Goal: Task Accomplishment & Management: Manage account settings

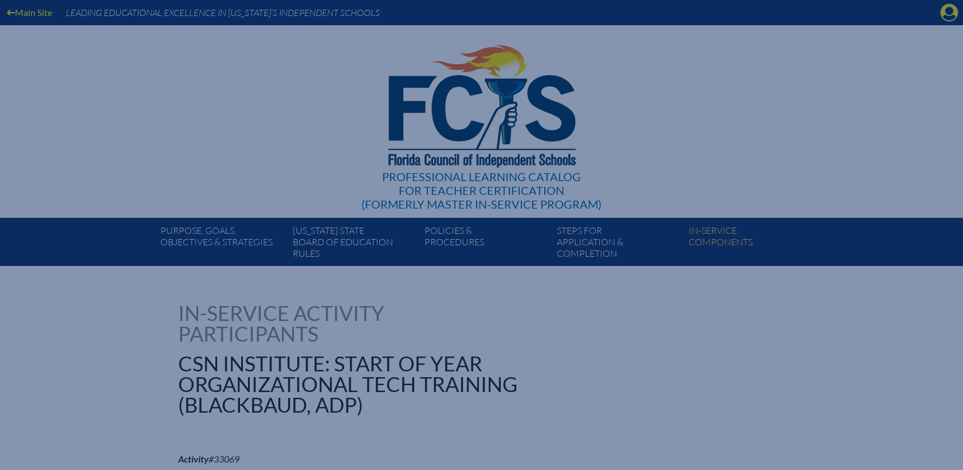
select select "8"
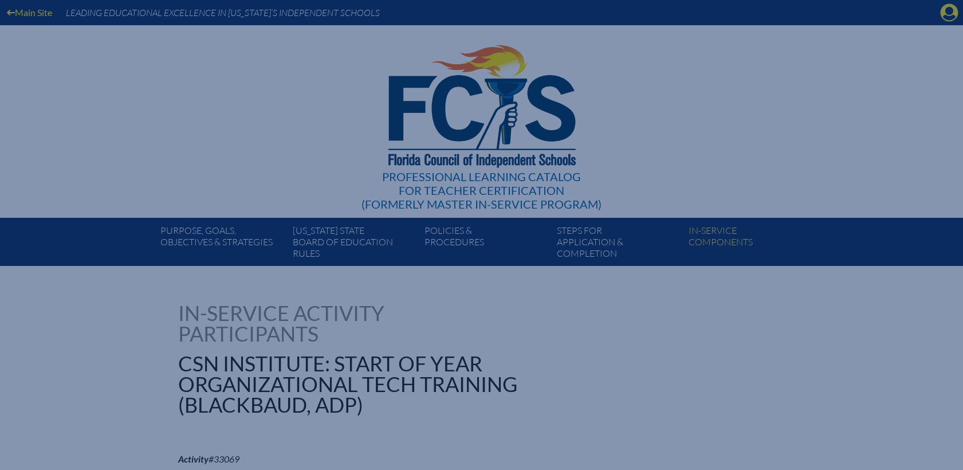
select select "8"
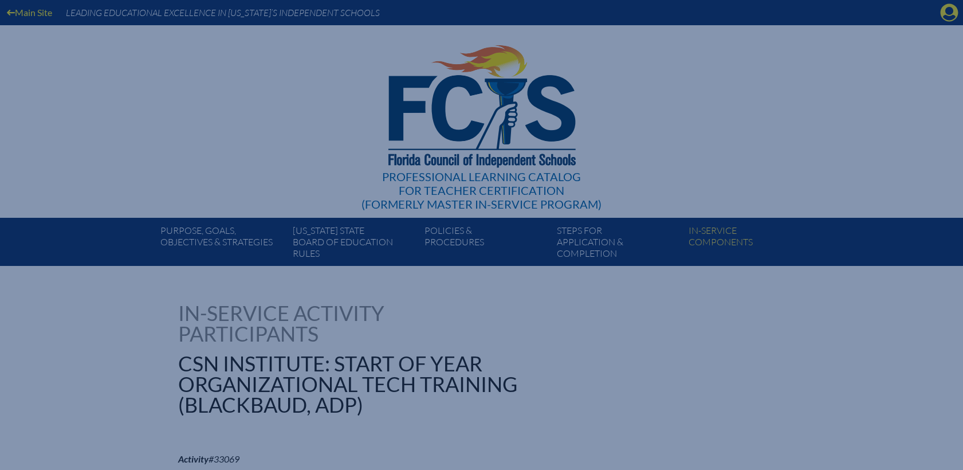
select select "8"
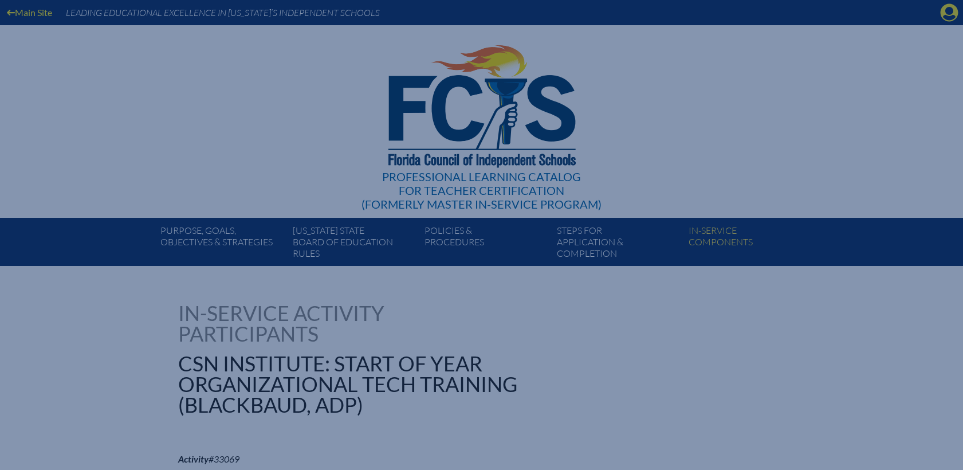
select select "8"
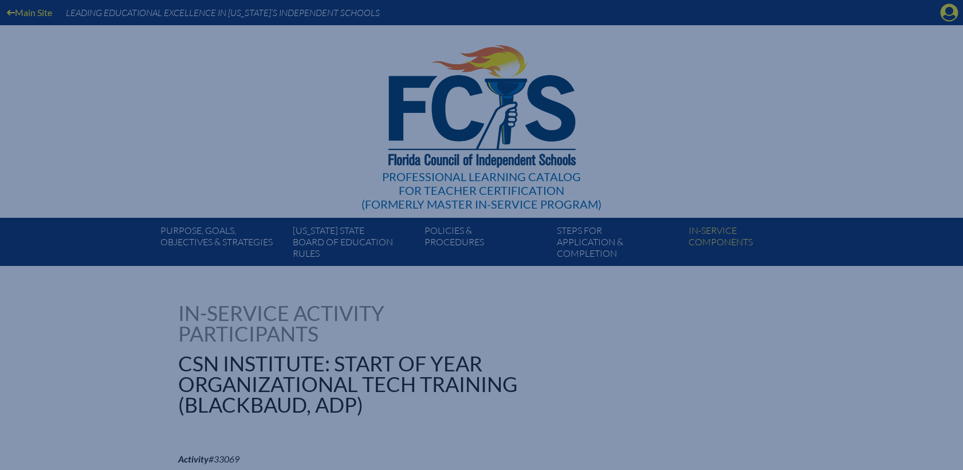
select select "8"
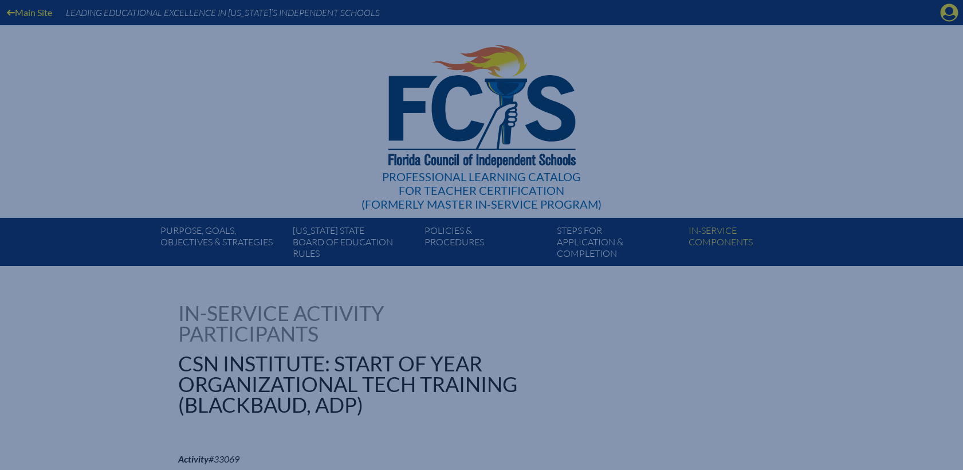
select select "8"
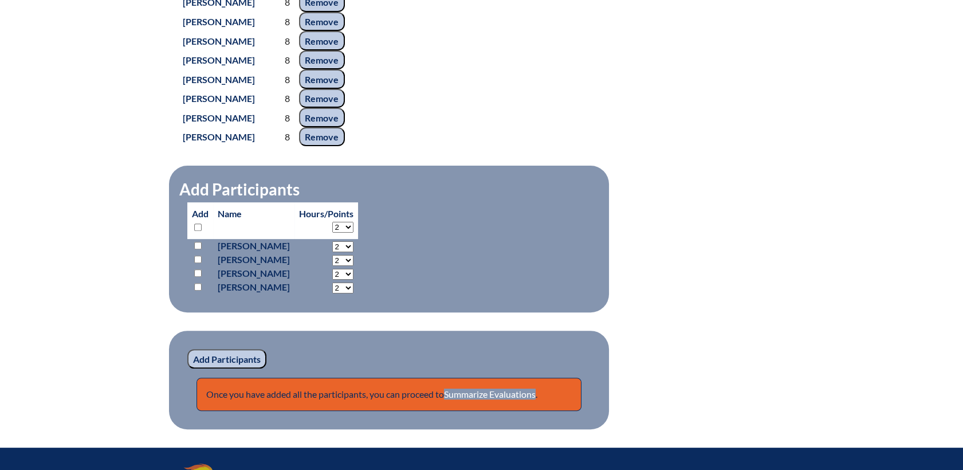
scroll to position [984, 0]
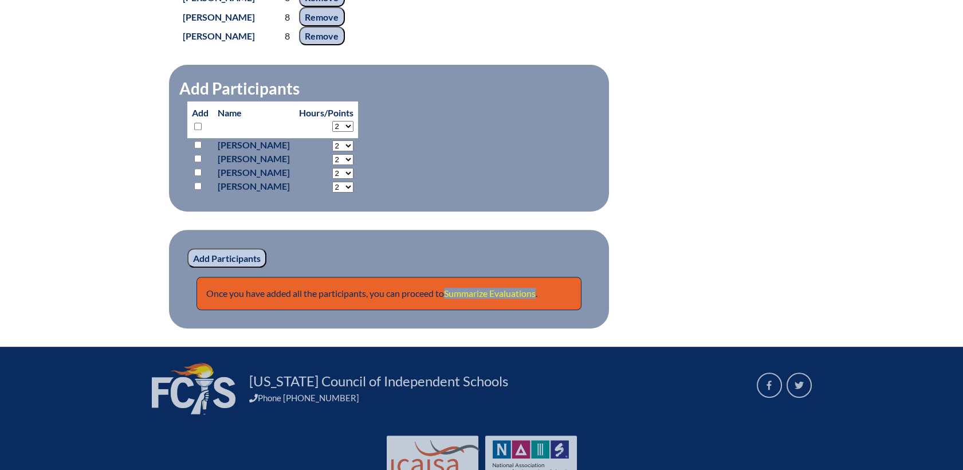
click at [479, 298] on link "Summarize Evaluations" at bounding box center [490, 293] width 92 height 11
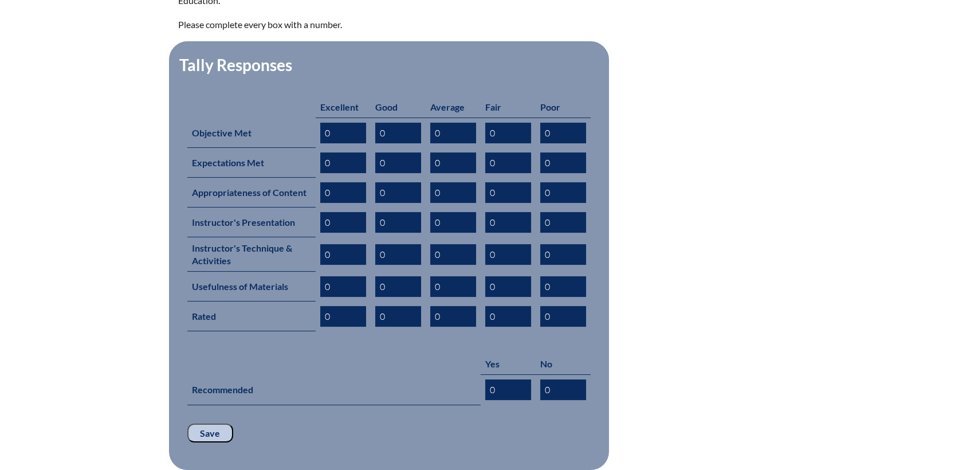
scroll to position [509, 0]
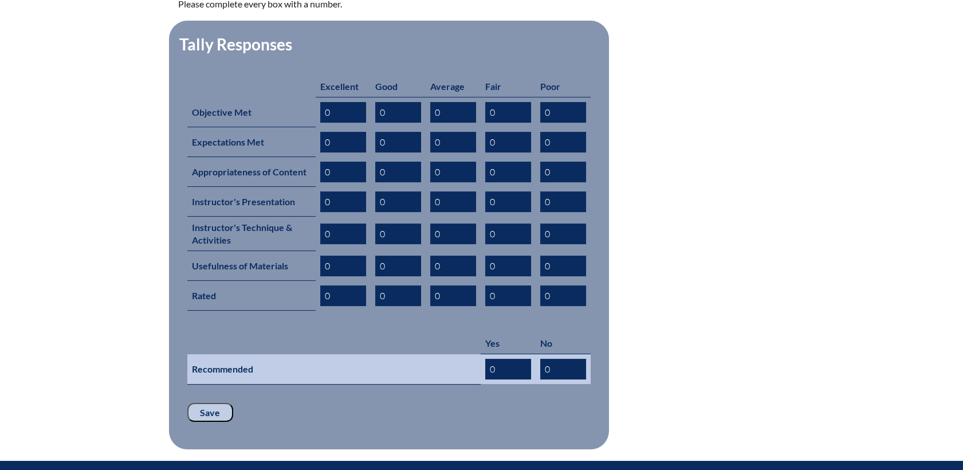
drag, startPoint x: 511, startPoint y: 351, endPoint x: 432, endPoint y: 355, distance: 79.2
click at [433, 355] on tr "Recommended 0 0" at bounding box center [388, 369] width 403 height 30
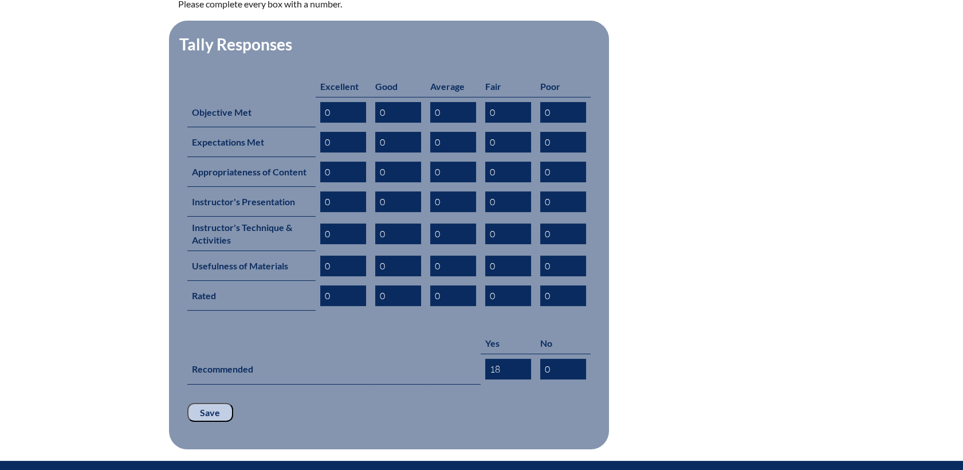
type input "18"
click at [210, 403] on input "Save" at bounding box center [210, 412] width 46 height 19
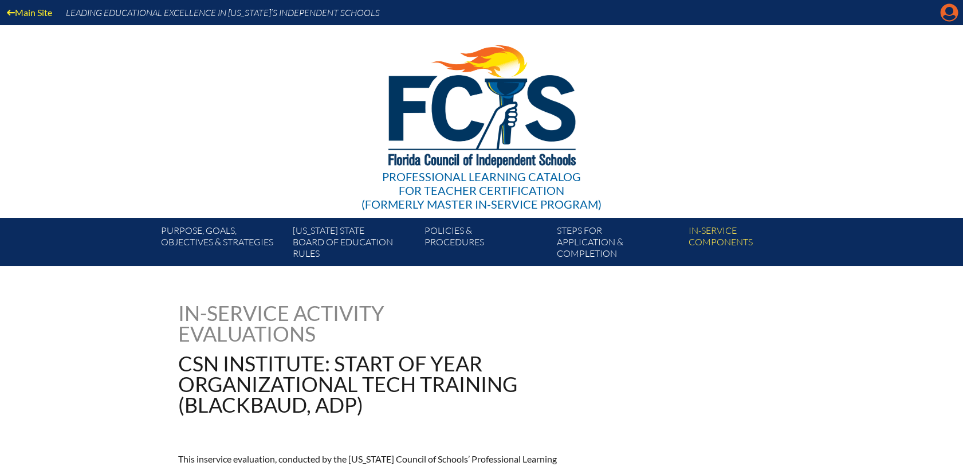
click at [945, 16] on icon "Manage account" at bounding box center [949, 12] width 18 height 18
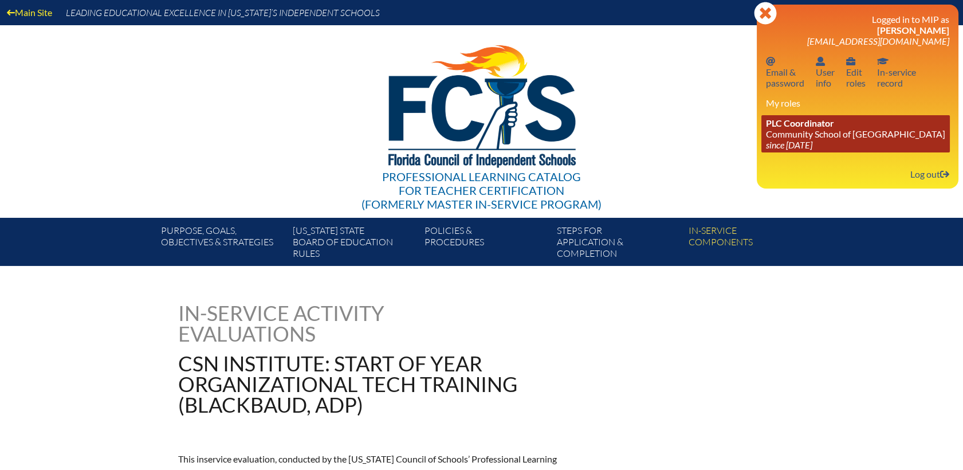
click at [816, 141] on link "PLC Coordinator Community School of Naples since 2023 Mar 1" at bounding box center [855, 133] width 188 height 37
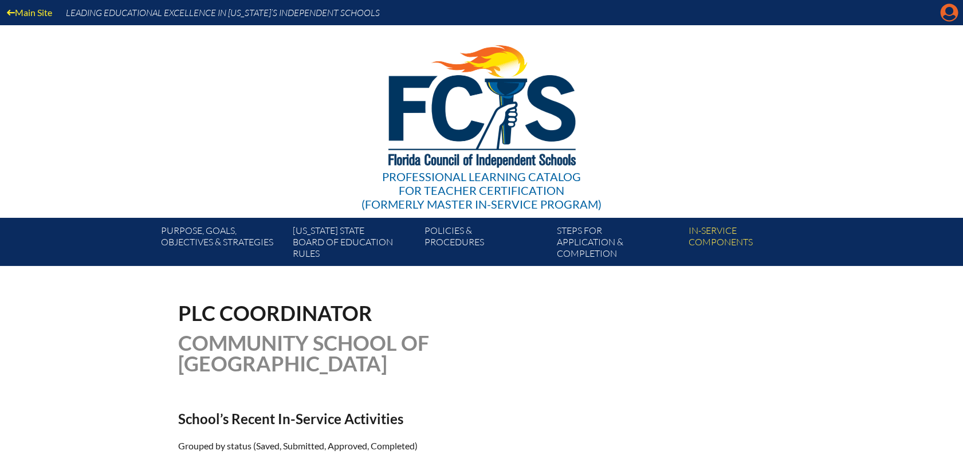
click at [950, 14] on icon "Manage account" at bounding box center [949, 12] width 18 height 18
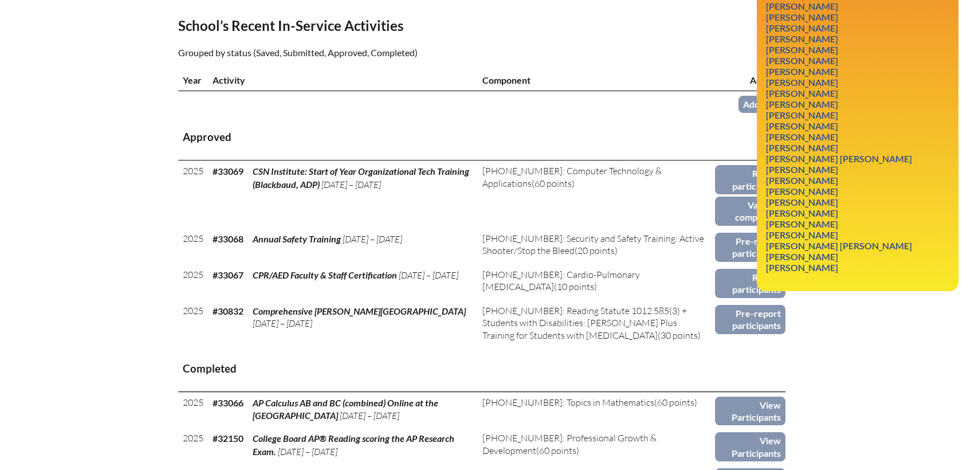
scroll to position [382, 0]
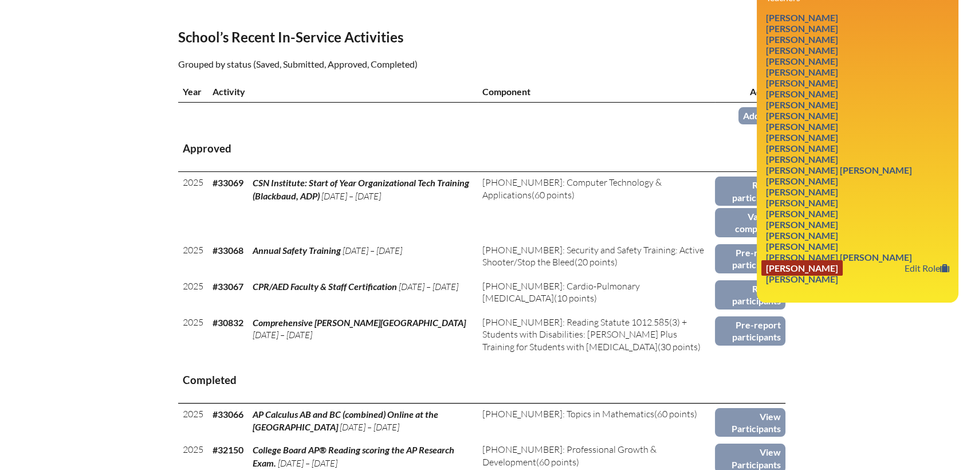
click at [836, 268] on link "Heather Karin Vincent" at bounding box center [801, 267] width 81 height 15
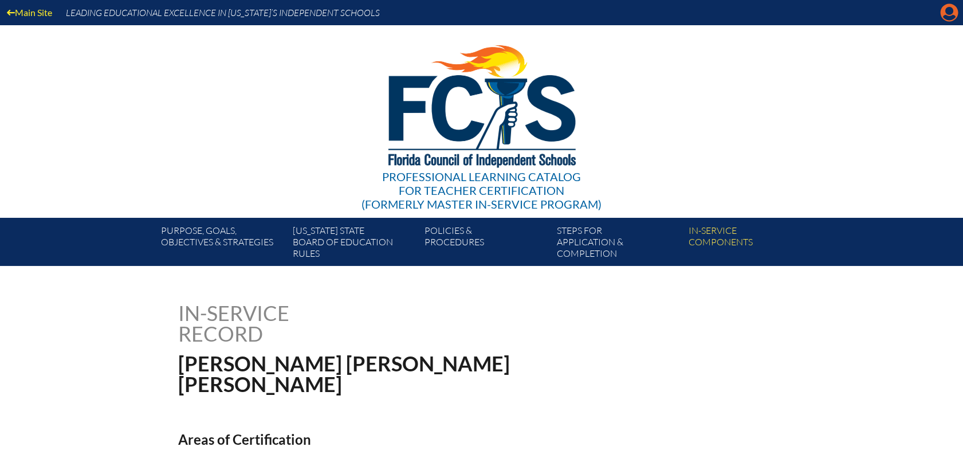
click at [950, 16] on icon "Manage account" at bounding box center [949, 12] width 18 height 18
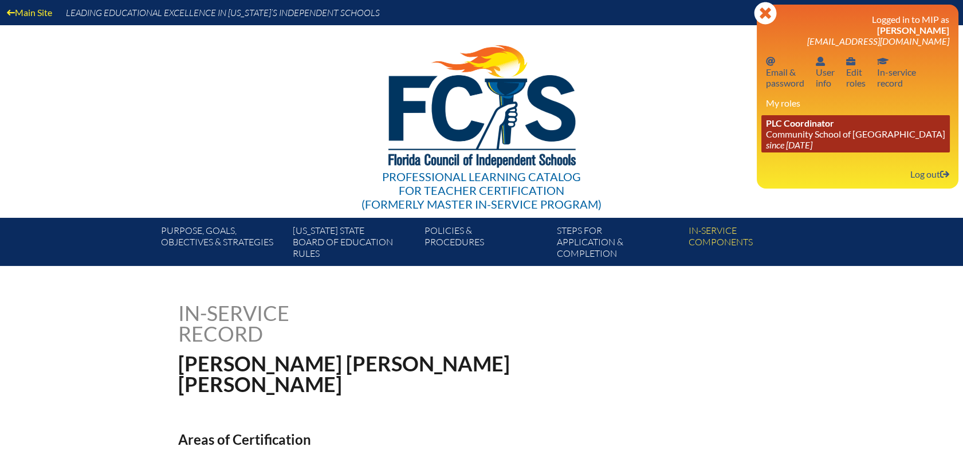
click at [805, 132] on link "PLC Coordinator Community School of [GEOGRAPHIC_DATA] since [DATE]" at bounding box center [855, 133] width 188 height 37
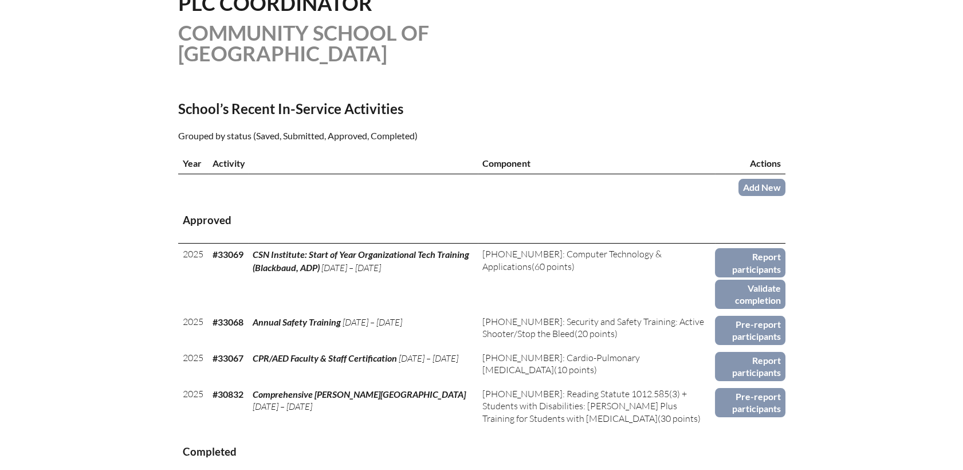
scroll to position [318, 0]
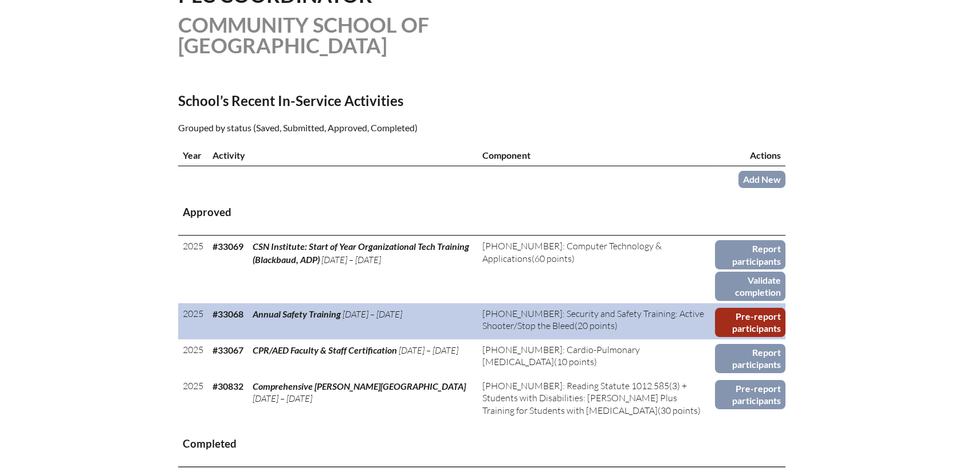
click at [761, 308] on link "Pre-report participants" at bounding box center [750, 322] width 70 height 29
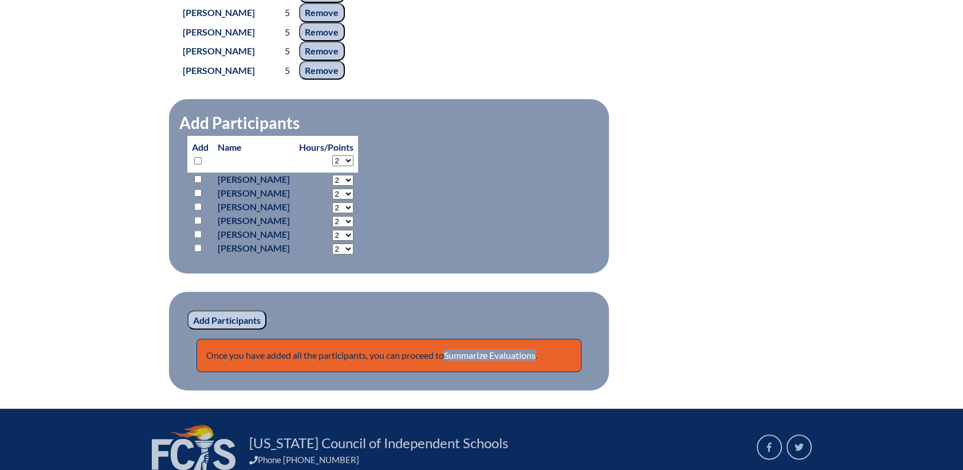
scroll to position [954, 0]
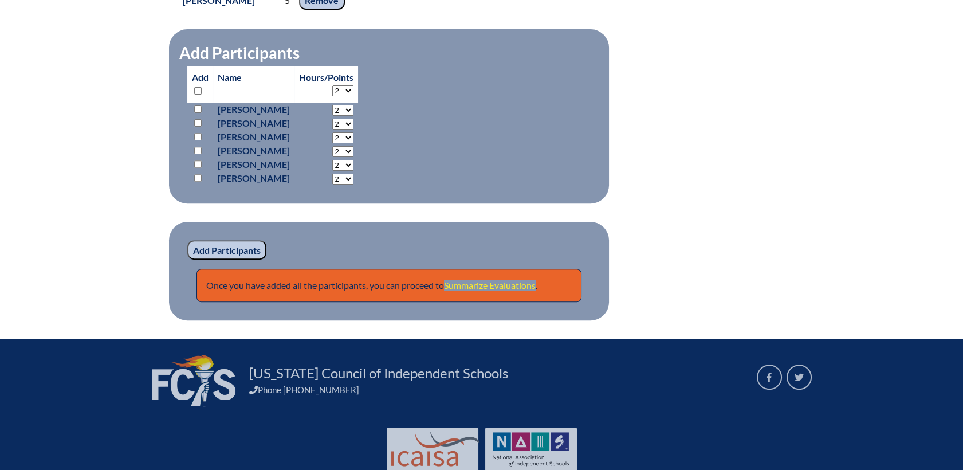
click at [470, 290] on link "Summarize Evaluations" at bounding box center [490, 285] width 92 height 11
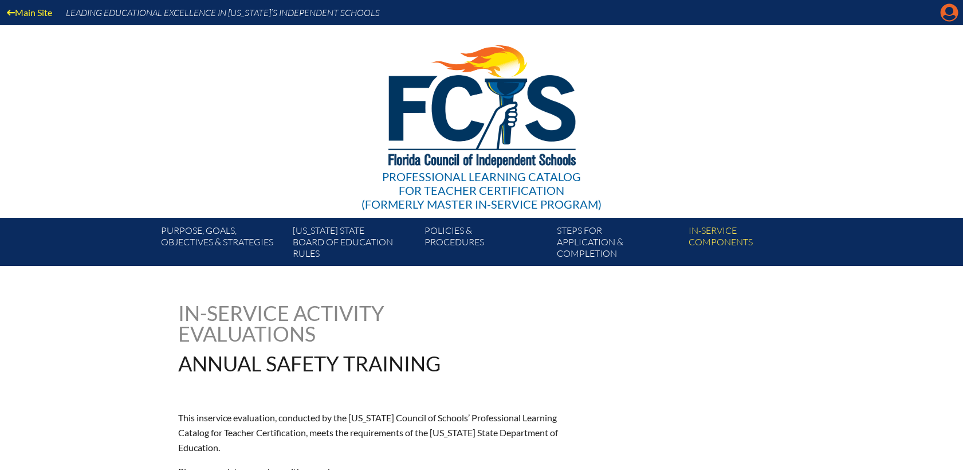
click at [949, 17] on icon "Manage account" at bounding box center [949, 12] width 18 height 18
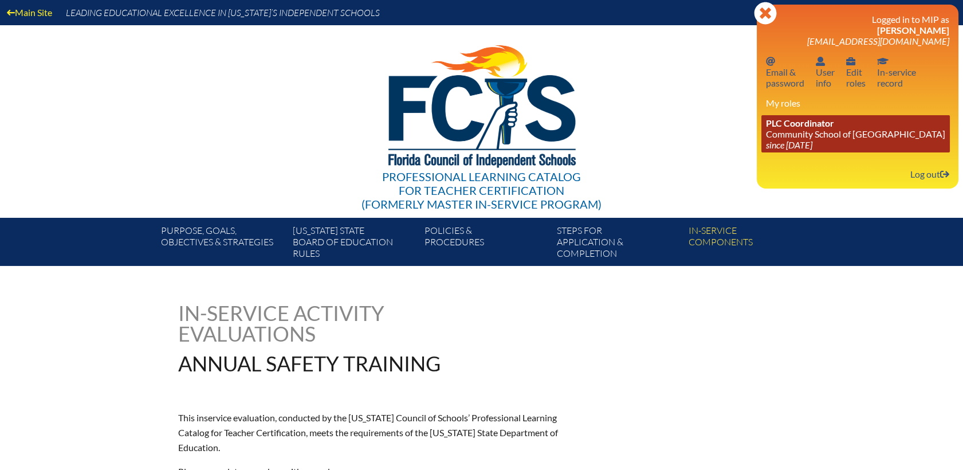
click at [811, 137] on link "PLC Coordinator Community School of [GEOGRAPHIC_DATA] since [DATE]" at bounding box center [855, 133] width 188 height 37
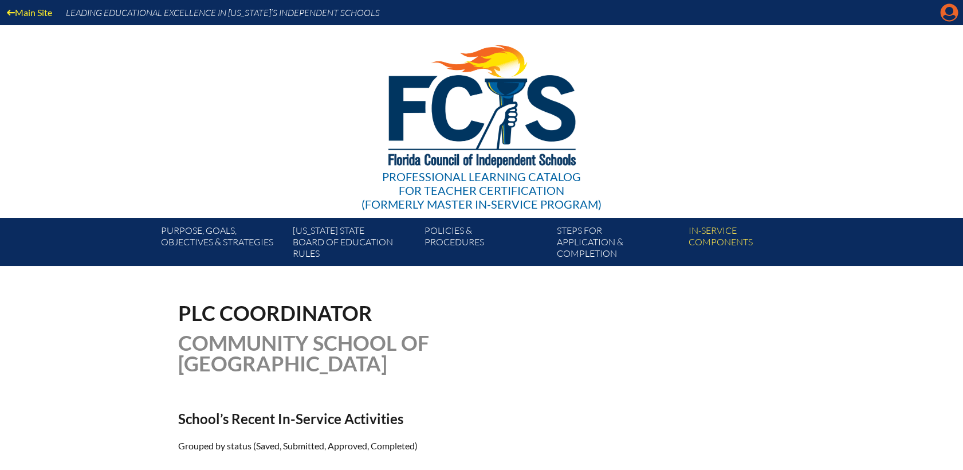
click at [949, 16] on icon "Manage account" at bounding box center [949, 12] width 18 height 18
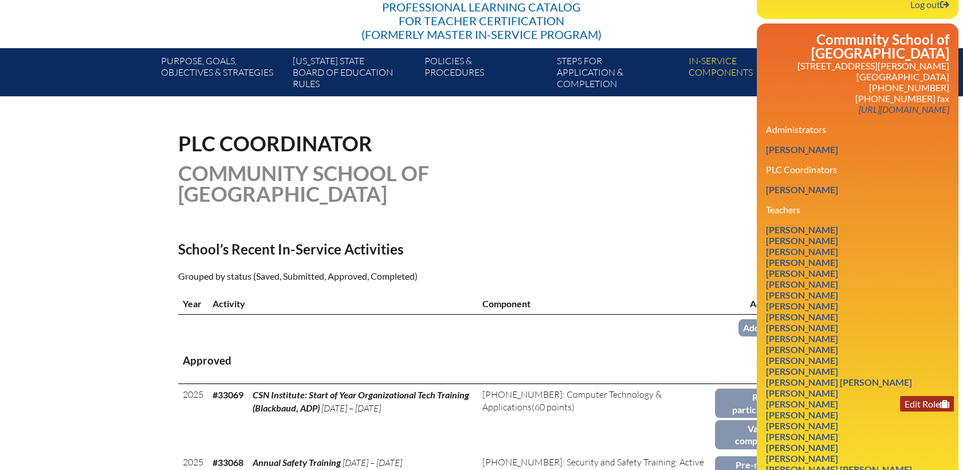
scroll to position [318, 0]
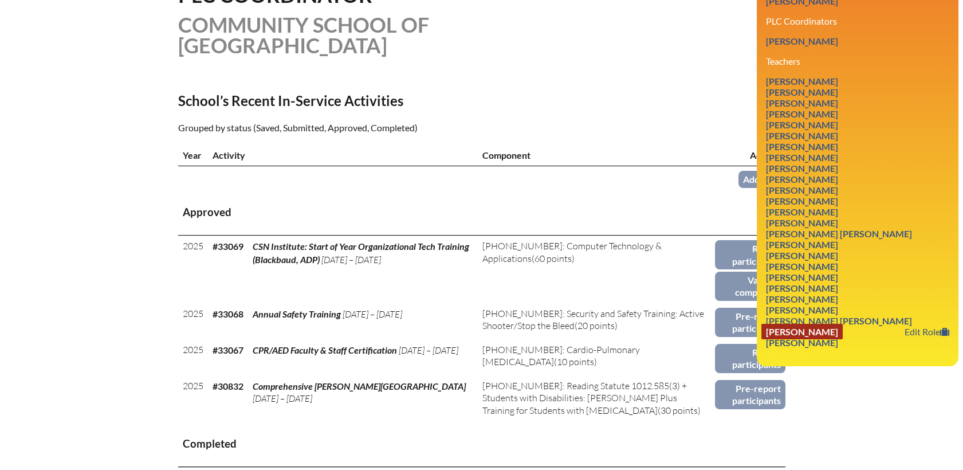
click at [787, 332] on link "Heather Karin Vincent" at bounding box center [801, 331] width 81 height 15
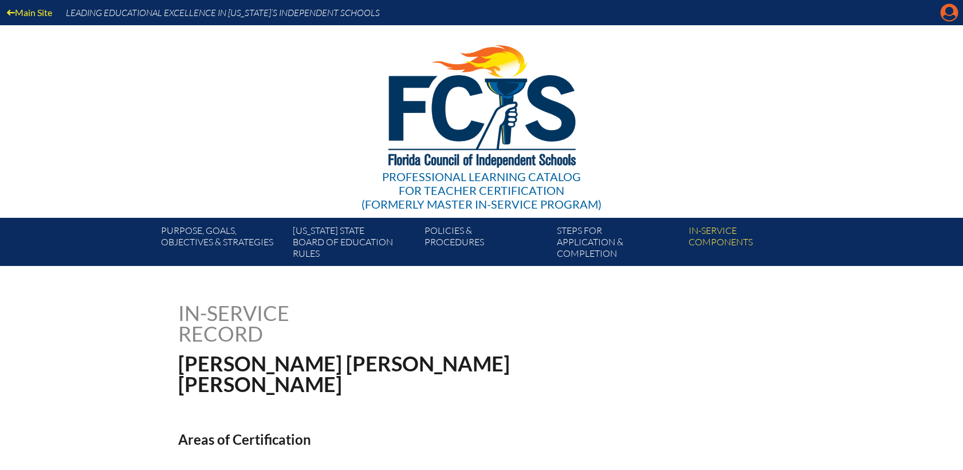
click at [947, 7] on icon at bounding box center [950, 13] width 18 height 18
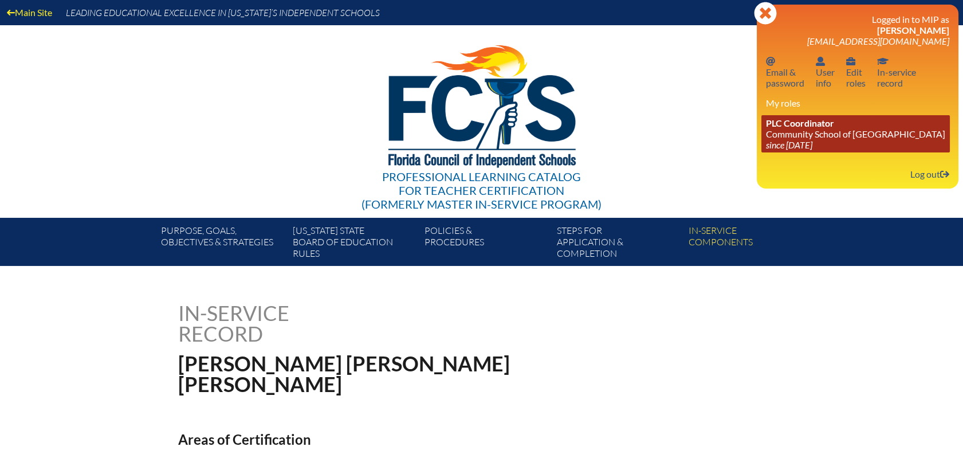
click at [832, 135] on link "PLC Coordinator Community School of Naples since 2023 Mar 1" at bounding box center [855, 133] width 188 height 37
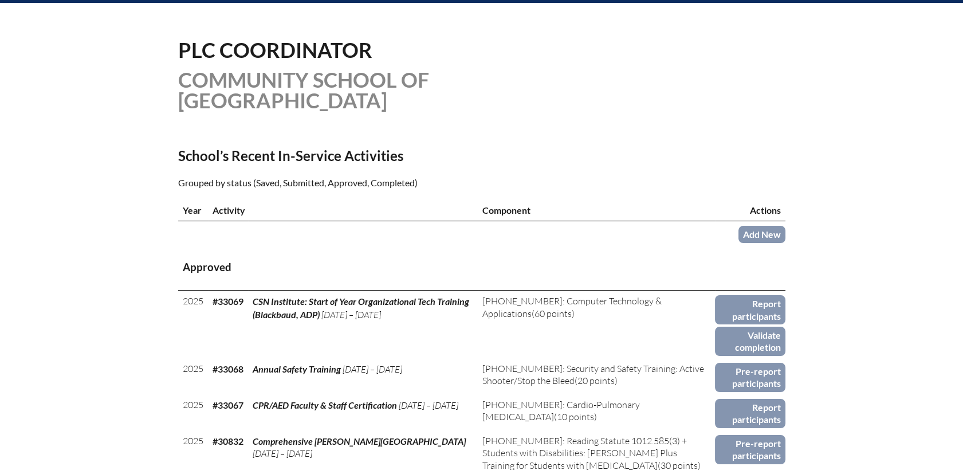
scroll to position [445, 0]
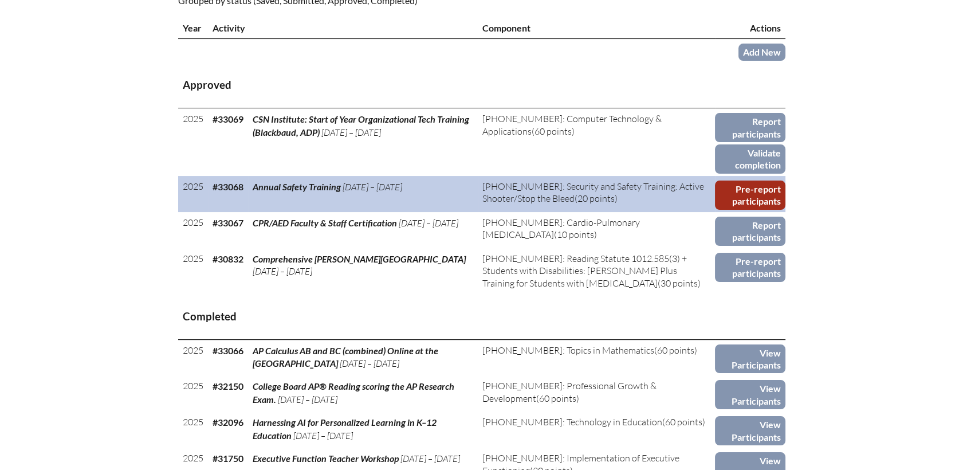
click at [753, 180] on link "Pre-report participants" at bounding box center [750, 194] width 70 height 29
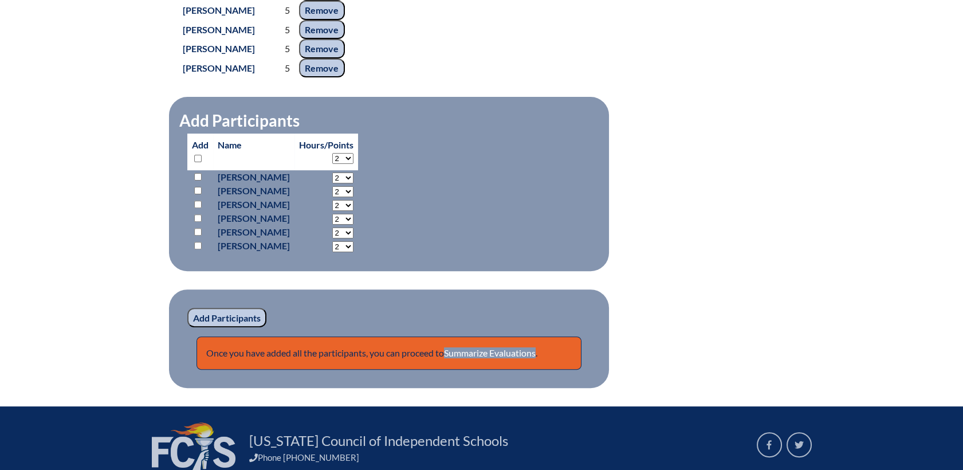
scroll to position [995, 0]
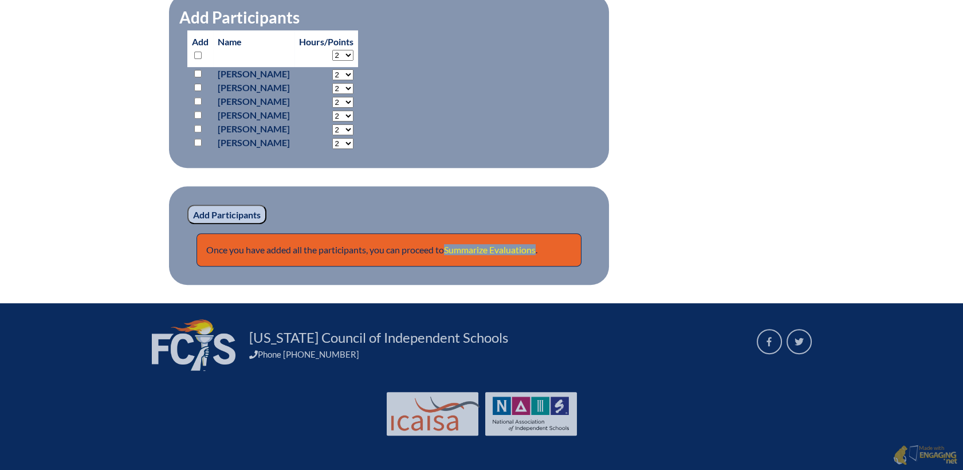
click at [495, 250] on link "Summarize Evaluations" at bounding box center [490, 249] width 92 height 11
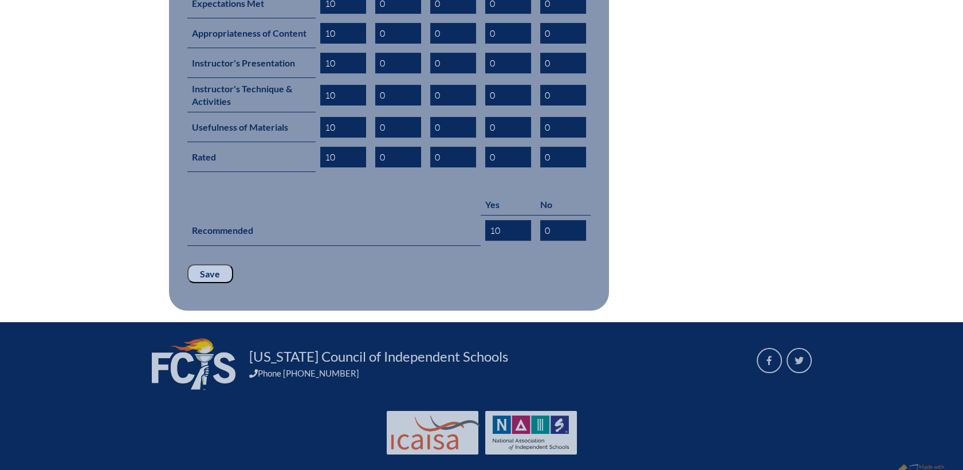
scroll to position [607, 0]
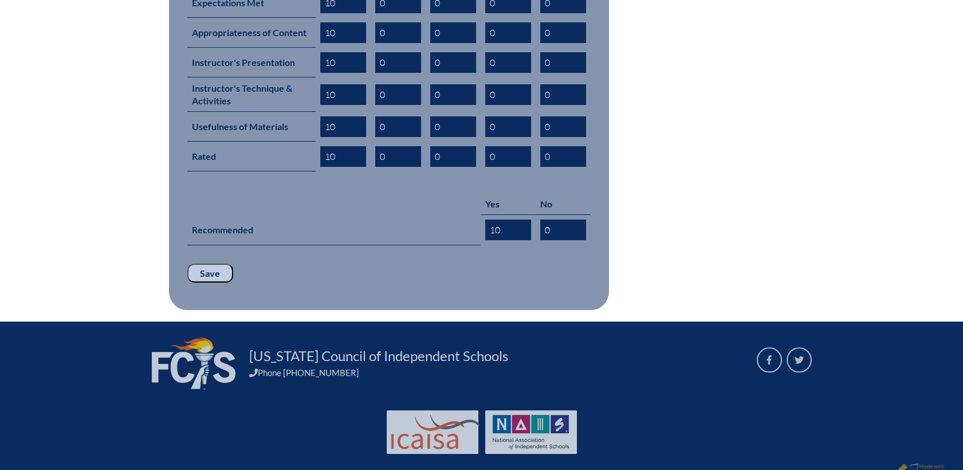
click at [205, 264] on input "Save" at bounding box center [210, 273] width 46 height 19
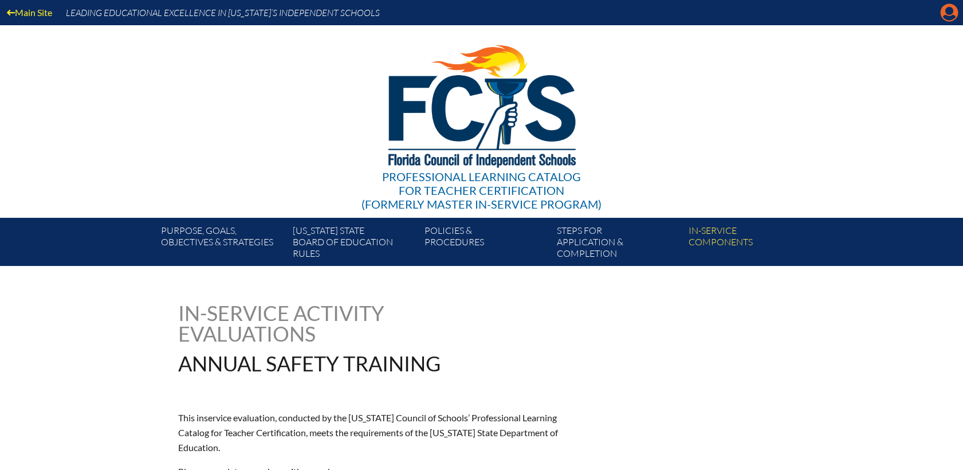
click at [954, 15] on icon at bounding box center [950, 13] width 18 height 18
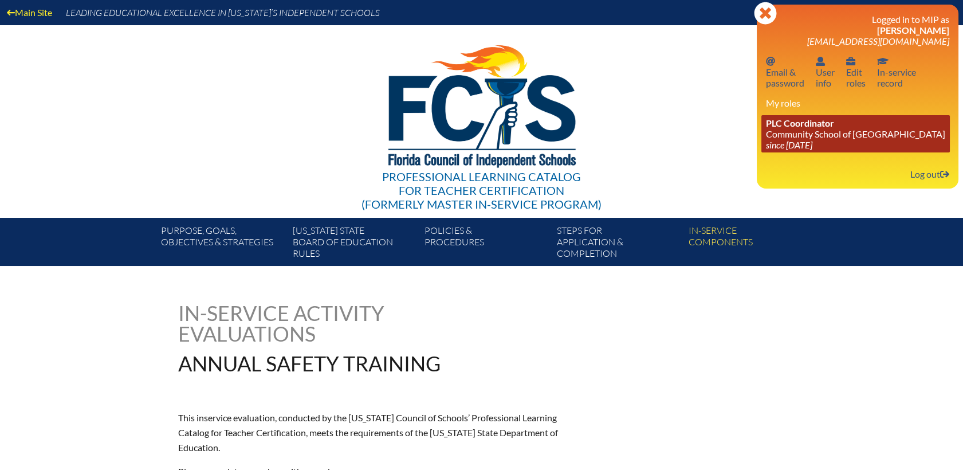
click at [788, 141] on link "PLC Coordinator Community School of [GEOGRAPHIC_DATA] since [DATE]" at bounding box center [855, 133] width 188 height 37
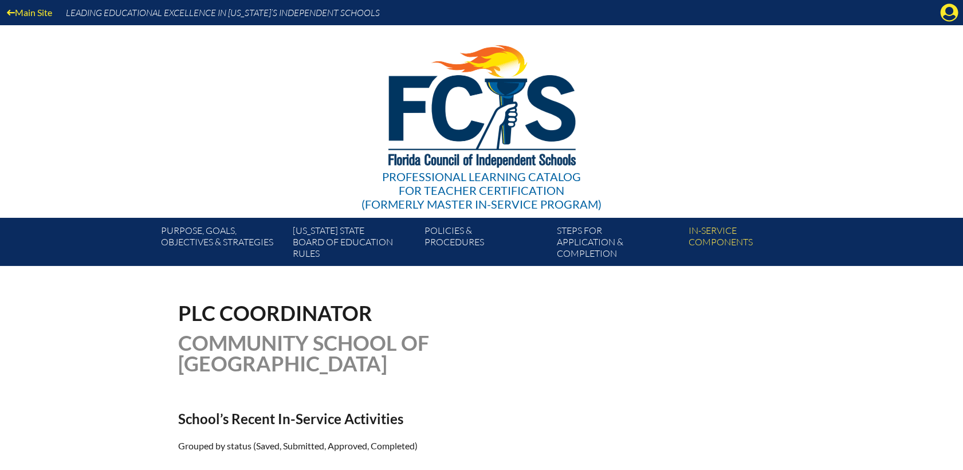
click at [944, 11] on icon at bounding box center [950, 13] width 18 height 18
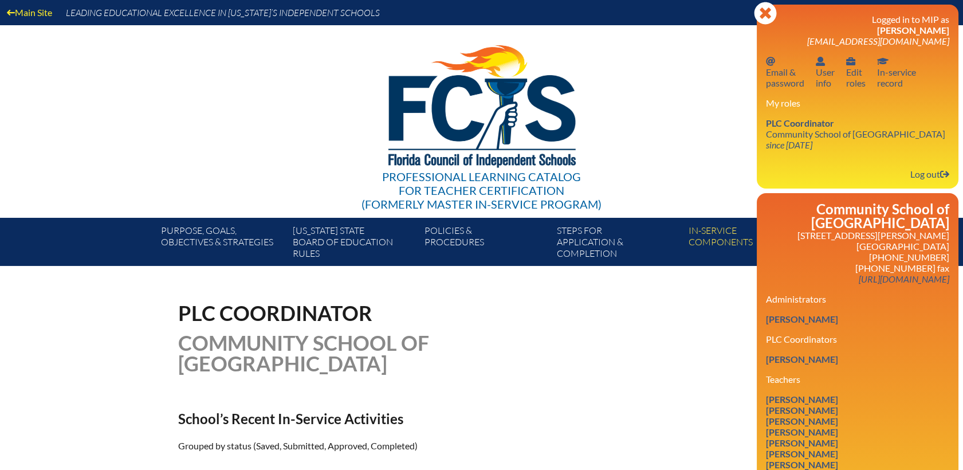
scroll to position [318, 0]
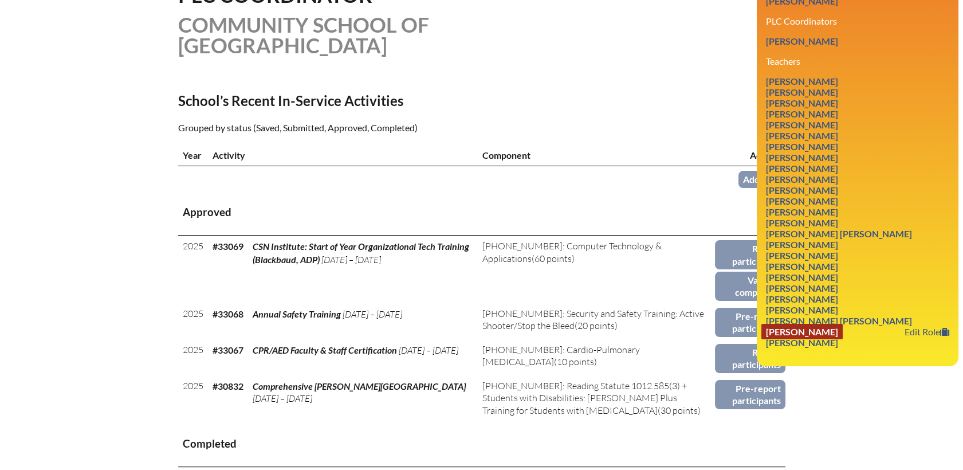
click at [796, 331] on link "Heather Karin Vincent" at bounding box center [801, 331] width 81 height 15
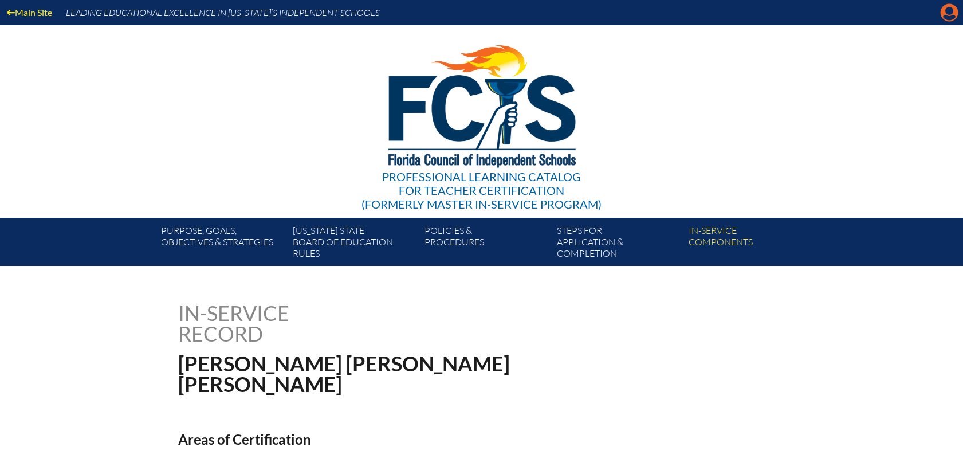
click at [944, 12] on icon at bounding box center [950, 13] width 18 height 18
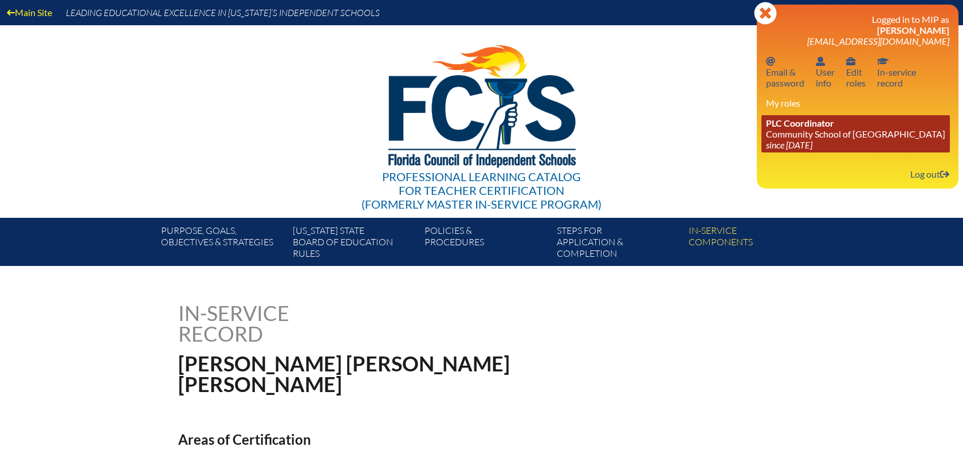
click at [774, 128] on span "PLC Coordinator" at bounding box center [800, 122] width 68 height 11
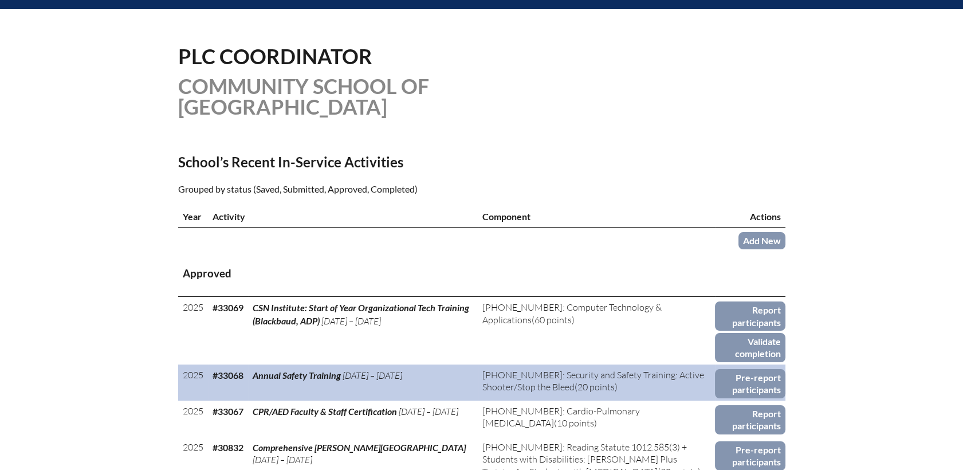
scroll to position [382, 0]
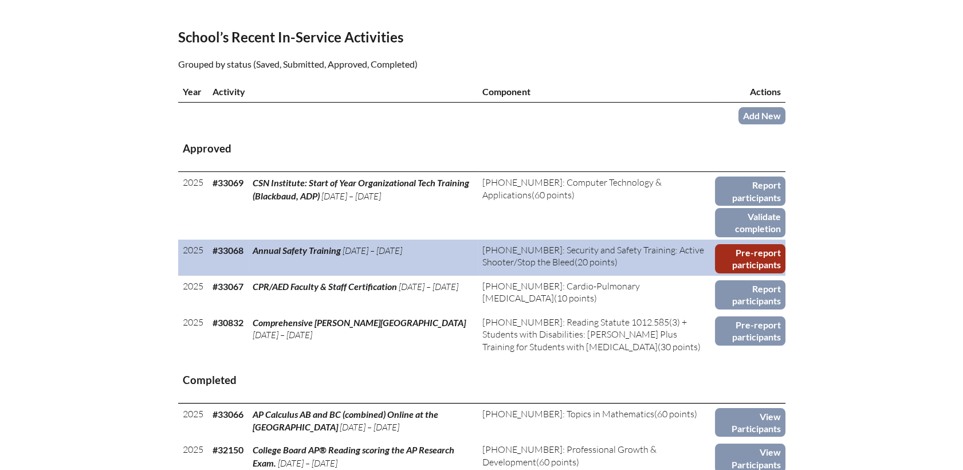
click at [750, 244] on link "Pre-report participants" at bounding box center [750, 258] width 70 height 29
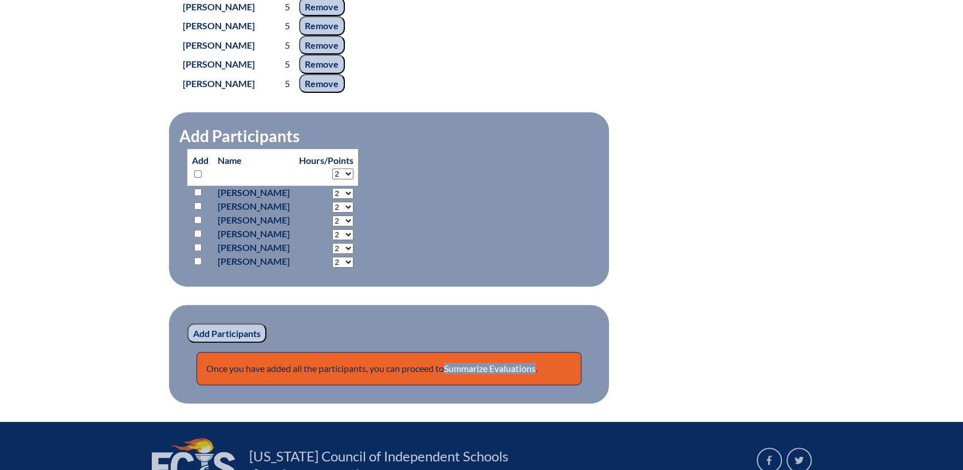
scroll to position [995, 0]
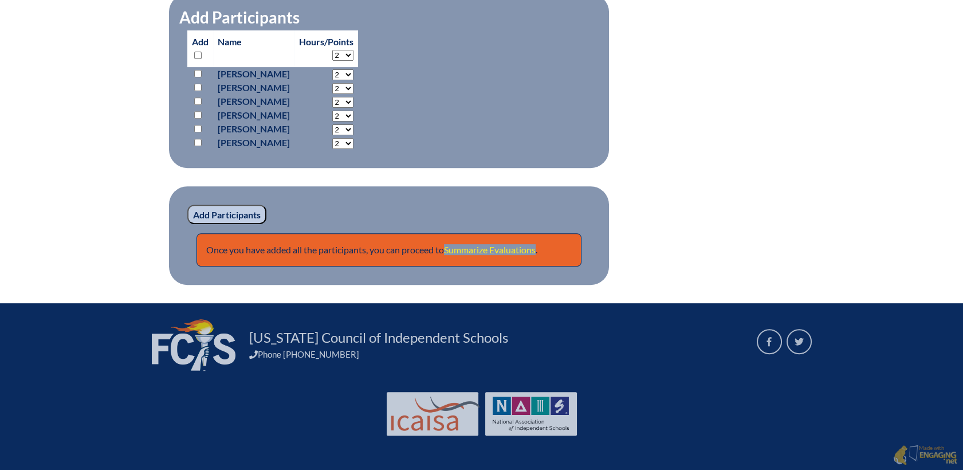
click at [506, 248] on link "Summarize Evaluations" at bounding box center [490, 249] width 92 height 11
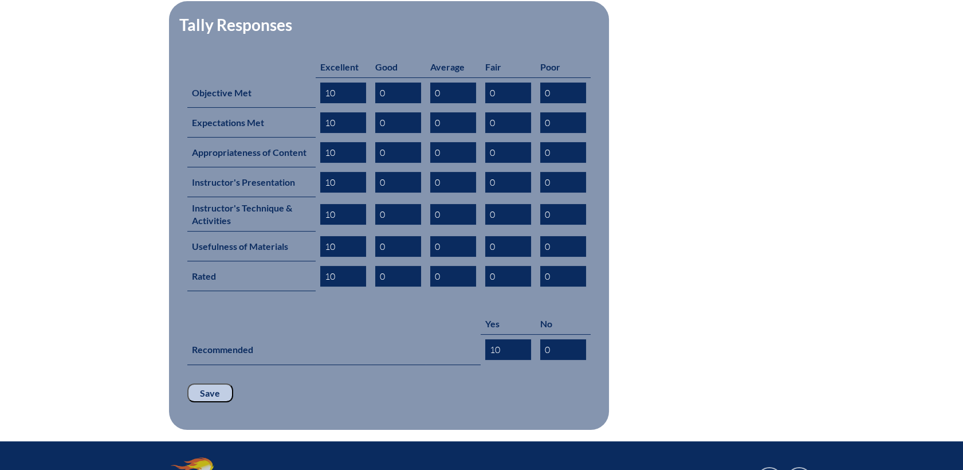
scroll to position [607, 0]
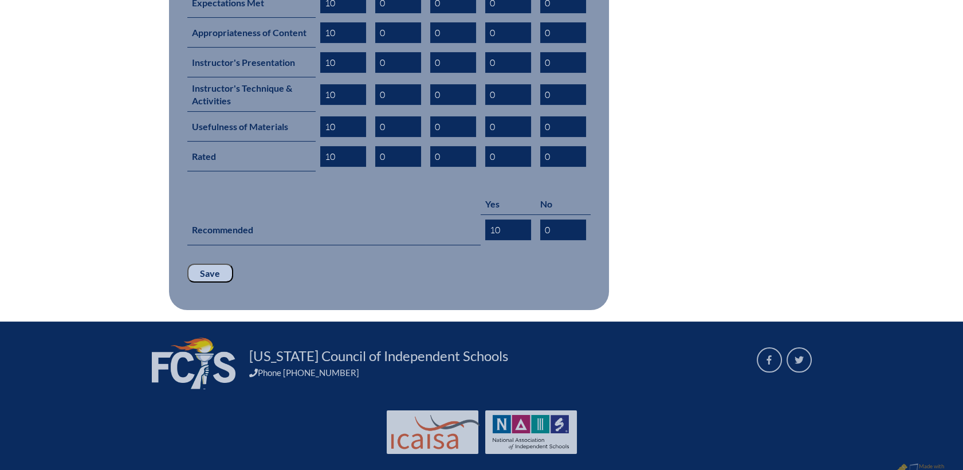
click at [211, 264] on input "Save" at bounding box center [210, 273] width 46 height 19
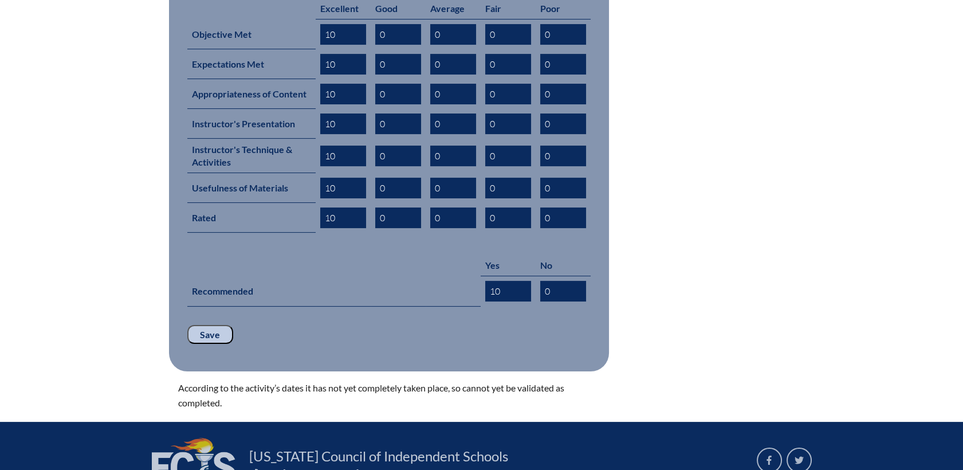
scroll to position [646, 0]
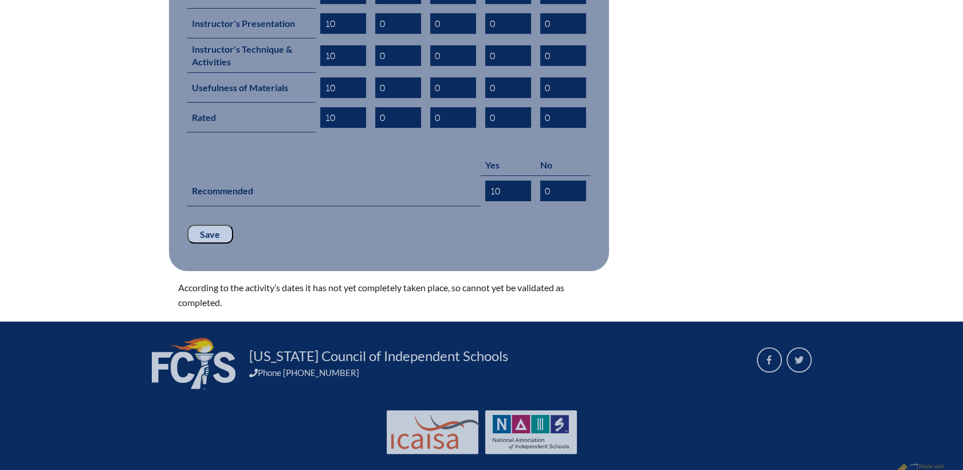
click at [202, 225] on input "Save" at bounding box center [210, 234] width 46 height 19
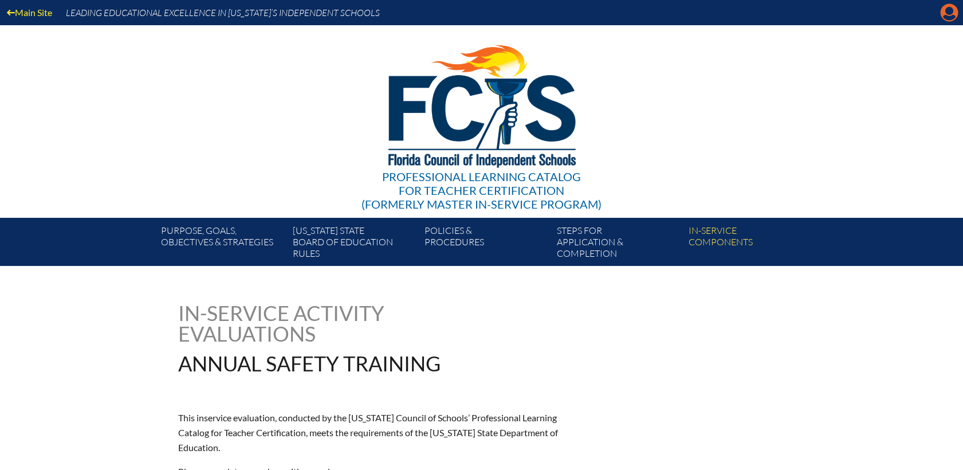
click at [946, 13] on icon "Manage account" at bounding box center [949, 12] width 18 height 18
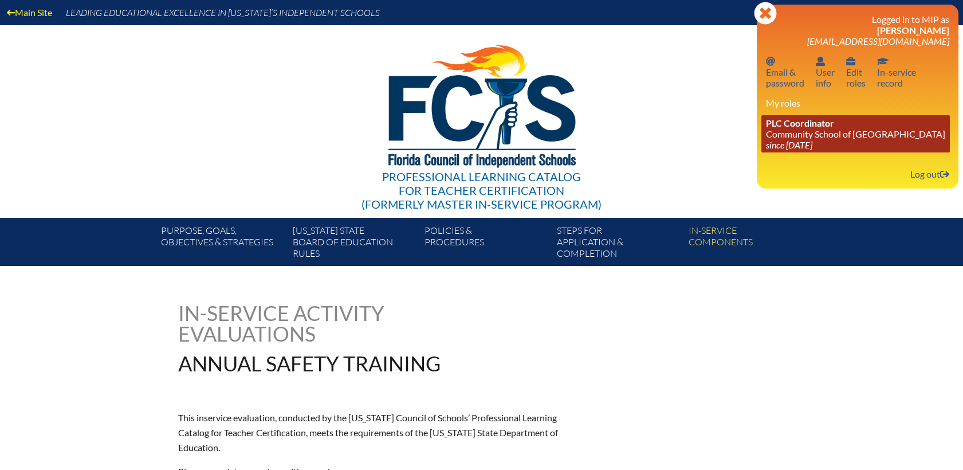
click at [807, 138] on link "PLC Coordinator Community School of Naples since 2023 Mar 1" at bounding box center [855, 133] width 188 height 37
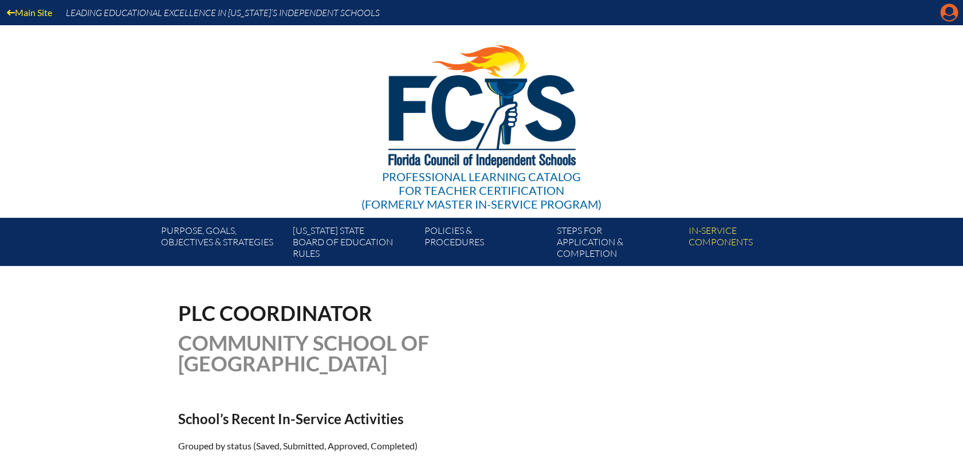
click at [948, 17] on icon "Manage account" at bounding box center [949, 12] width 18 height 18
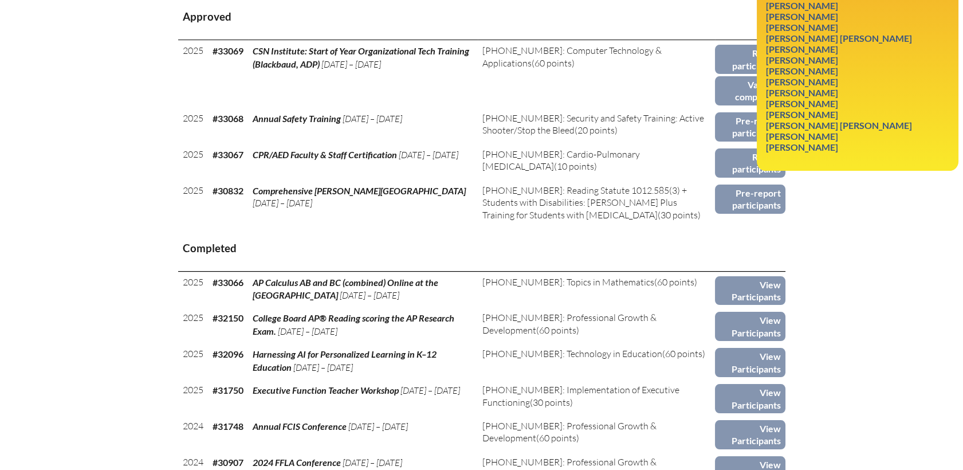
scroll to position [445, 0]
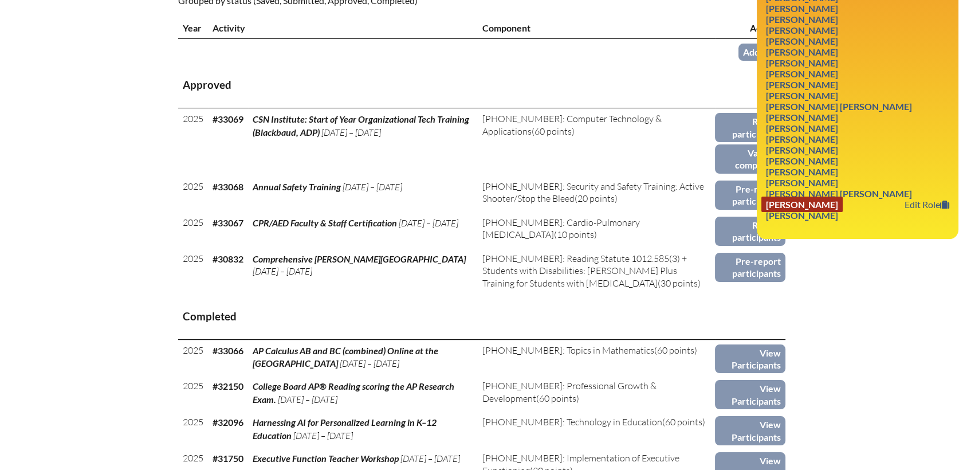
click at [802, 199] on link "[PERSON_NAME]" at bounding box center [801, 203] width 81 height 15
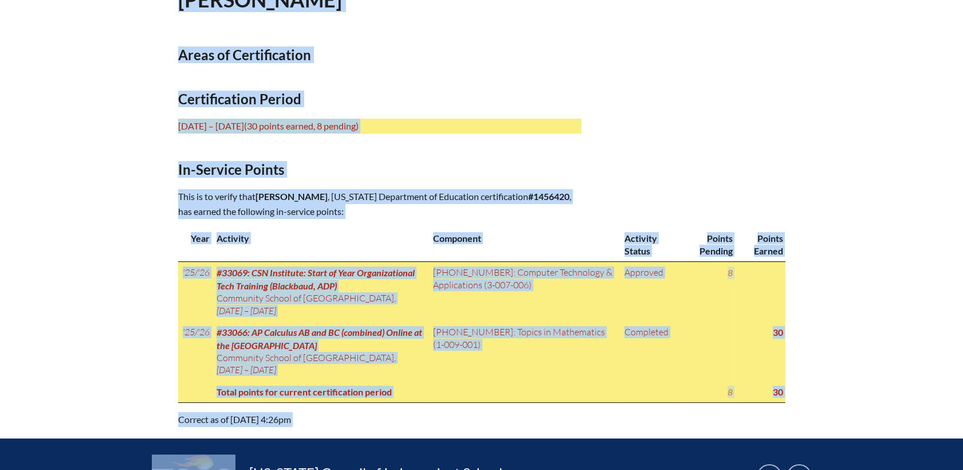
scroll to position [414, 0]
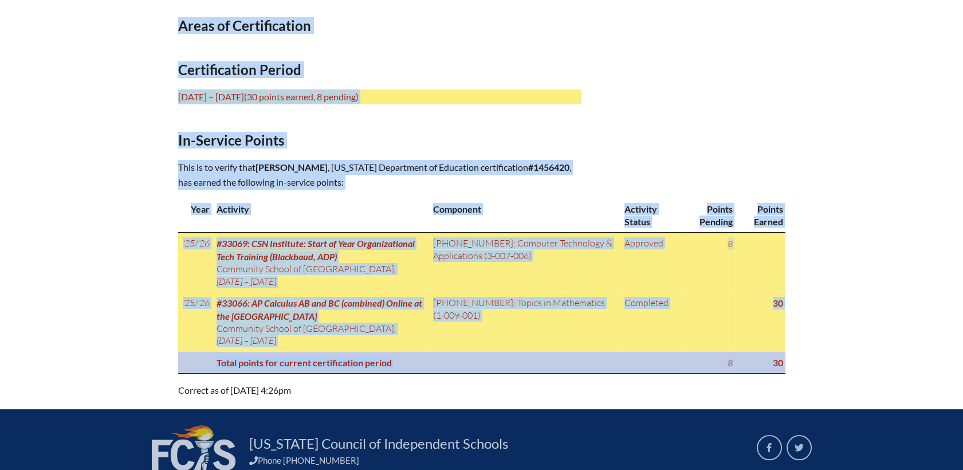
drag, startPoint x: 179, startPoint y: 57, endPoint x: 740, endPoint y: 361, distance: 638.0
click at [740, 361] on div "In-service record [PERSON_NAME] Areas of Certification Certification Period [DA…" at bounding box center [481, 143] width 607 height 509
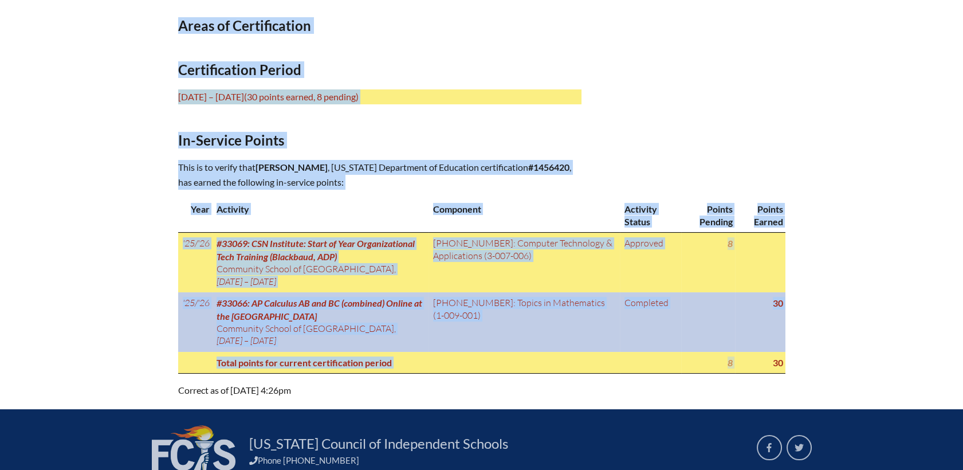
copy div "In-service record Heather Karin Vincent Areas of Certification Certification Pe…"
